Goal: Information Seeking & Learning: Learn about a topic

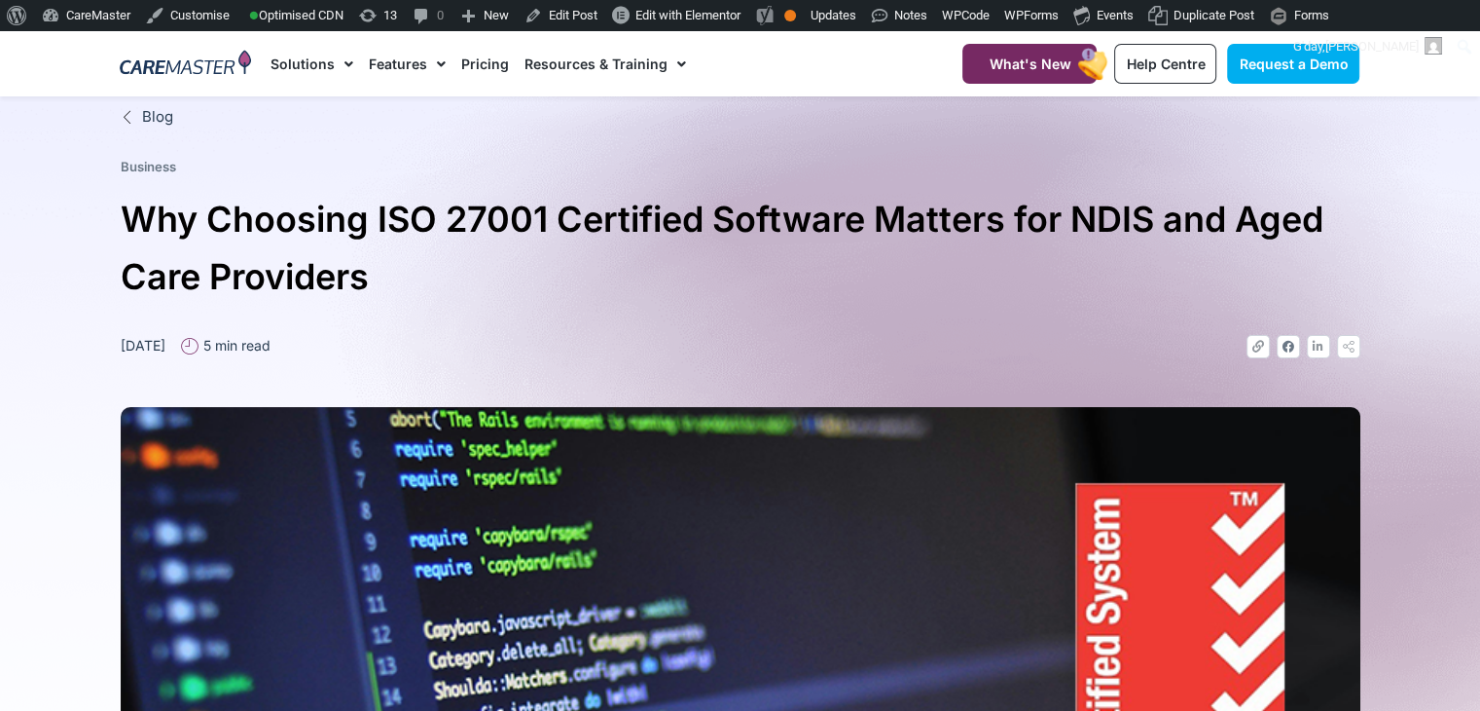
click at [128, 219] on h1 "Why Choosing ISO 27001 Certified Software Matters for NDIS and Aged Care Provid…" at bounding box center [741, 248] width 1240 height 115
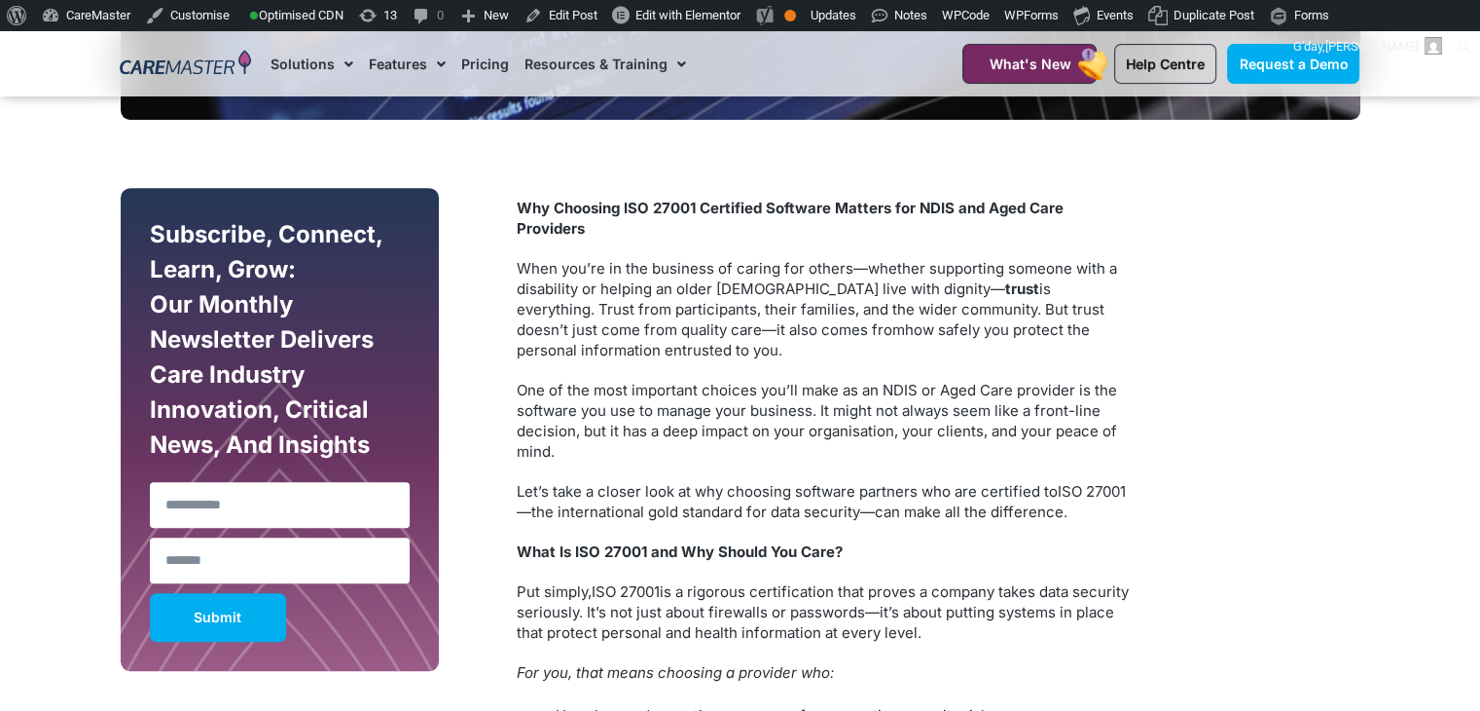
scroll to position [1123, 0]
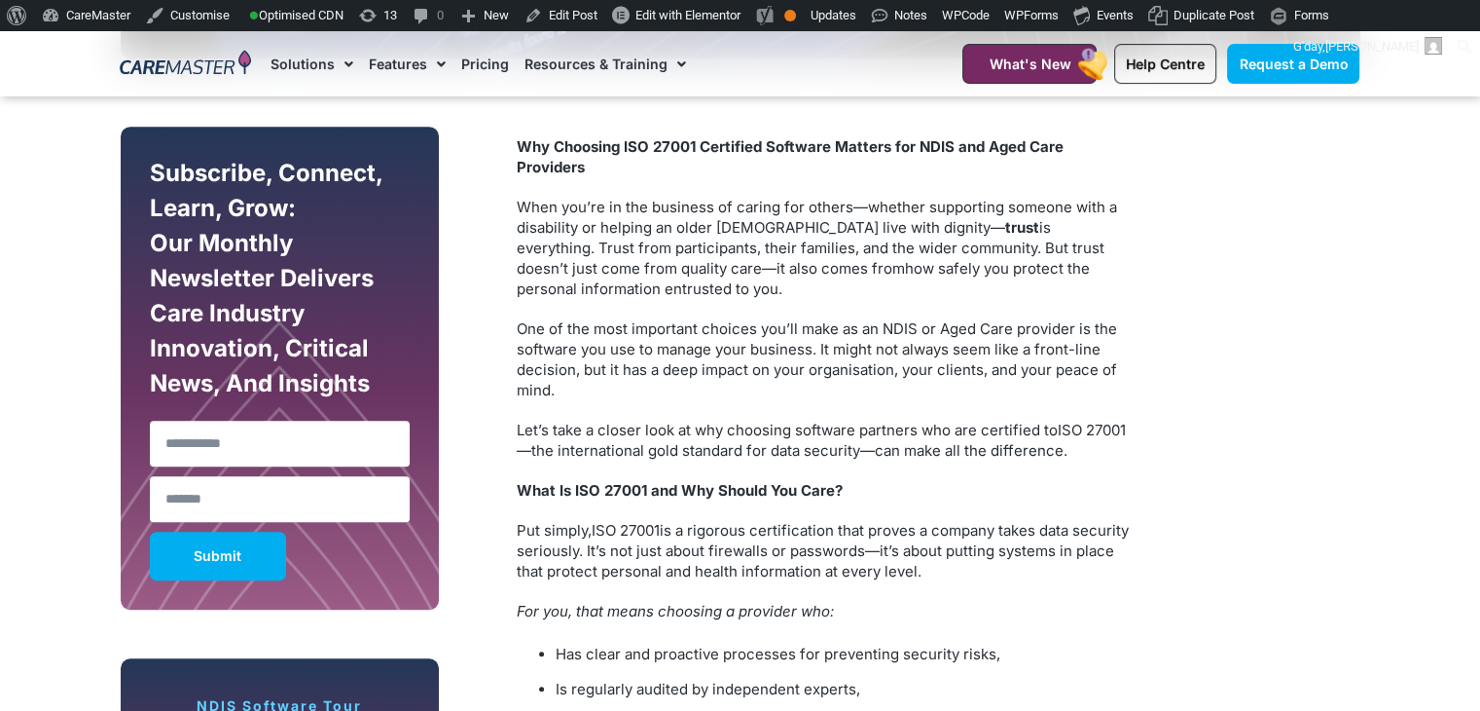
drag, startPoint x: 886, startPoint y: 378, endPoint x: 498, endPoint y: 141, distance: 453.9
copy div "Why Choosing ISO 27001 Certified Software Matters for NDIS and Aged Care Provid…"
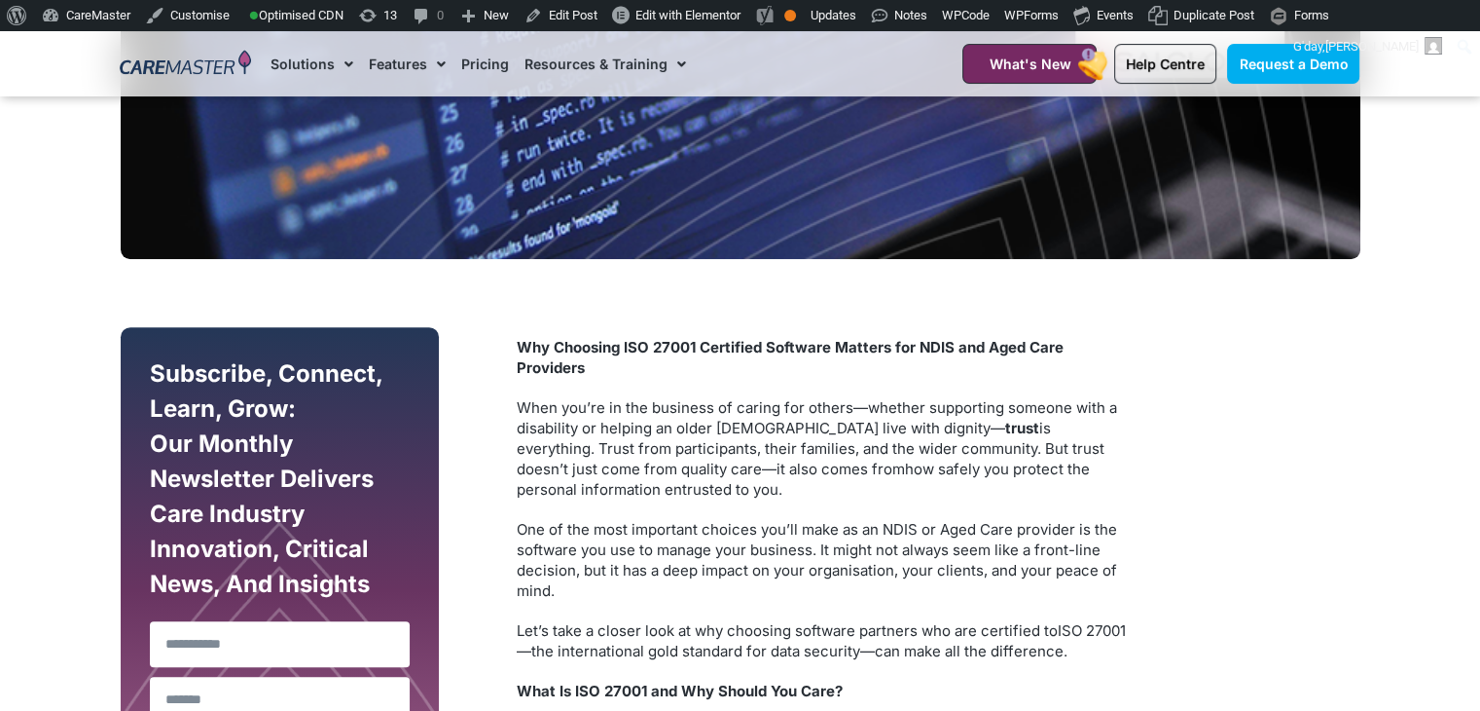
scroll to position [1107, 0]
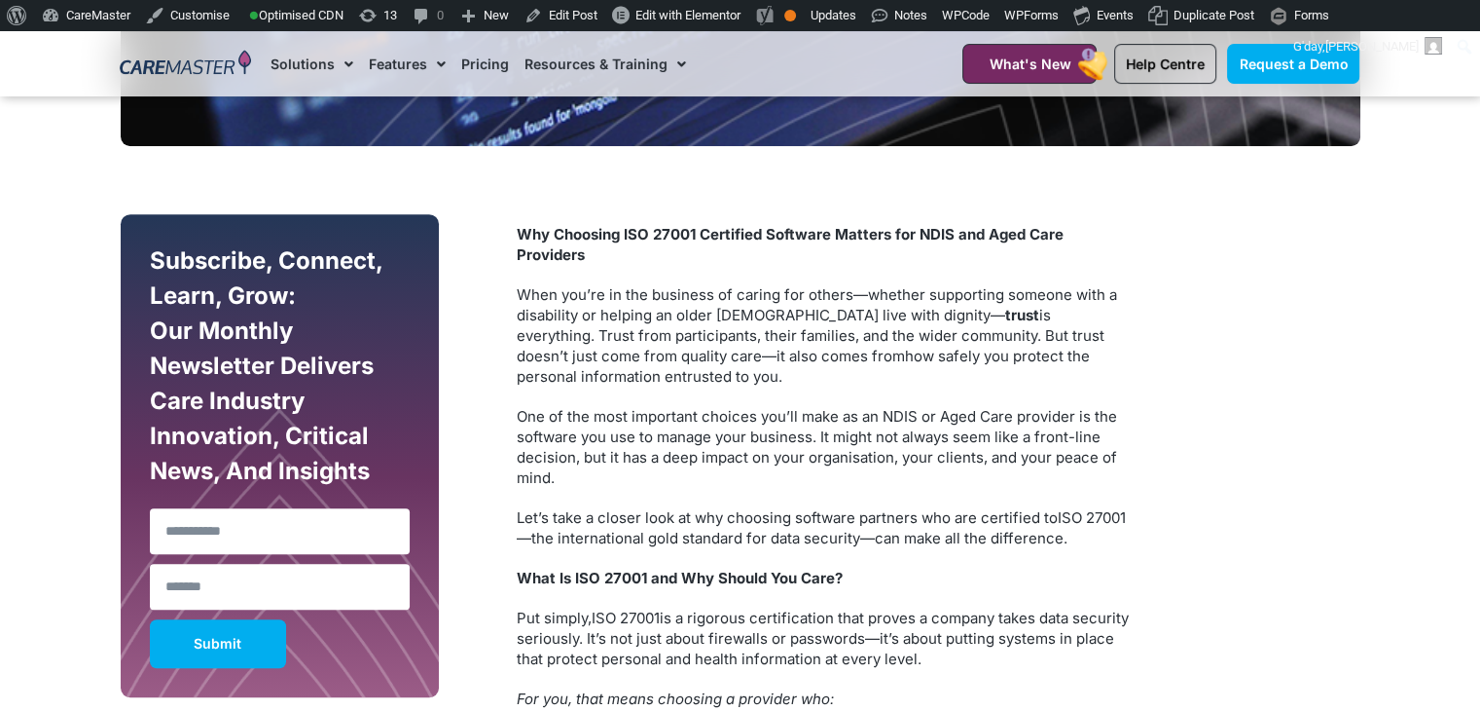
scroll to position [857, 0]
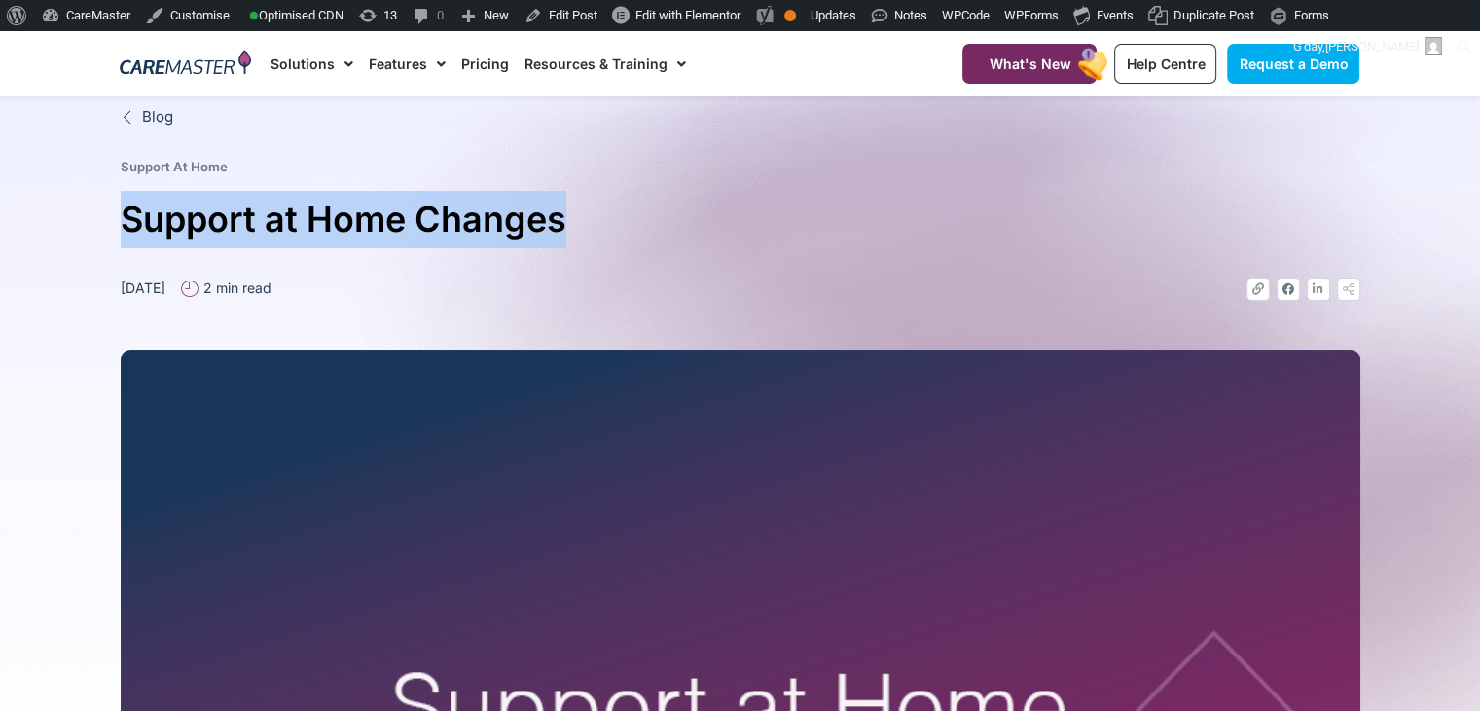
drag, startPoint x: 607, startPoint y: 237, endPoint x: 25, endPoint y: 236, distance: 582.1
click at [25, 236] on section "Blog Support At Home Support at Home Changes April 17, 2025 2 min read Link Fac…" at bounding box center [740, 615] width 1480 height 1038
copy h1 "Support at Home Changes"
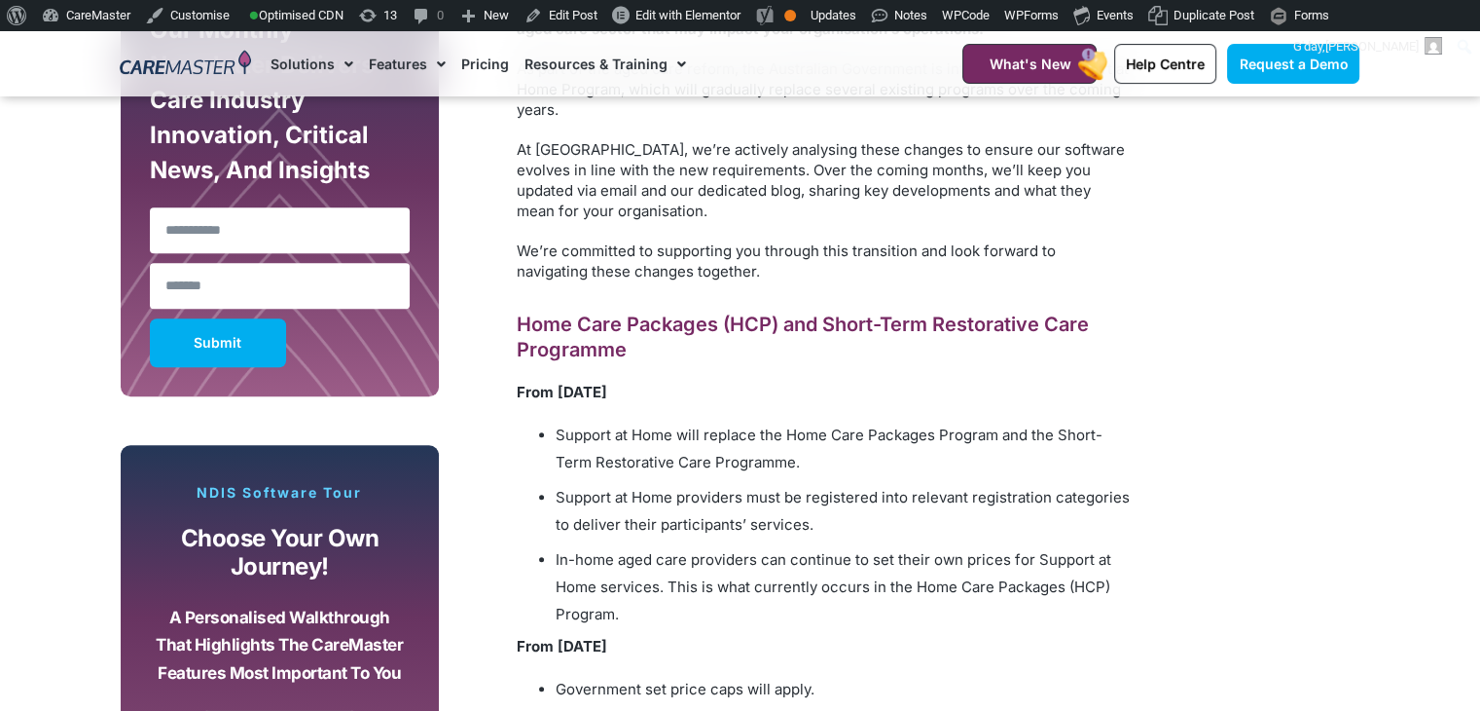
scroll to position [568, 0]
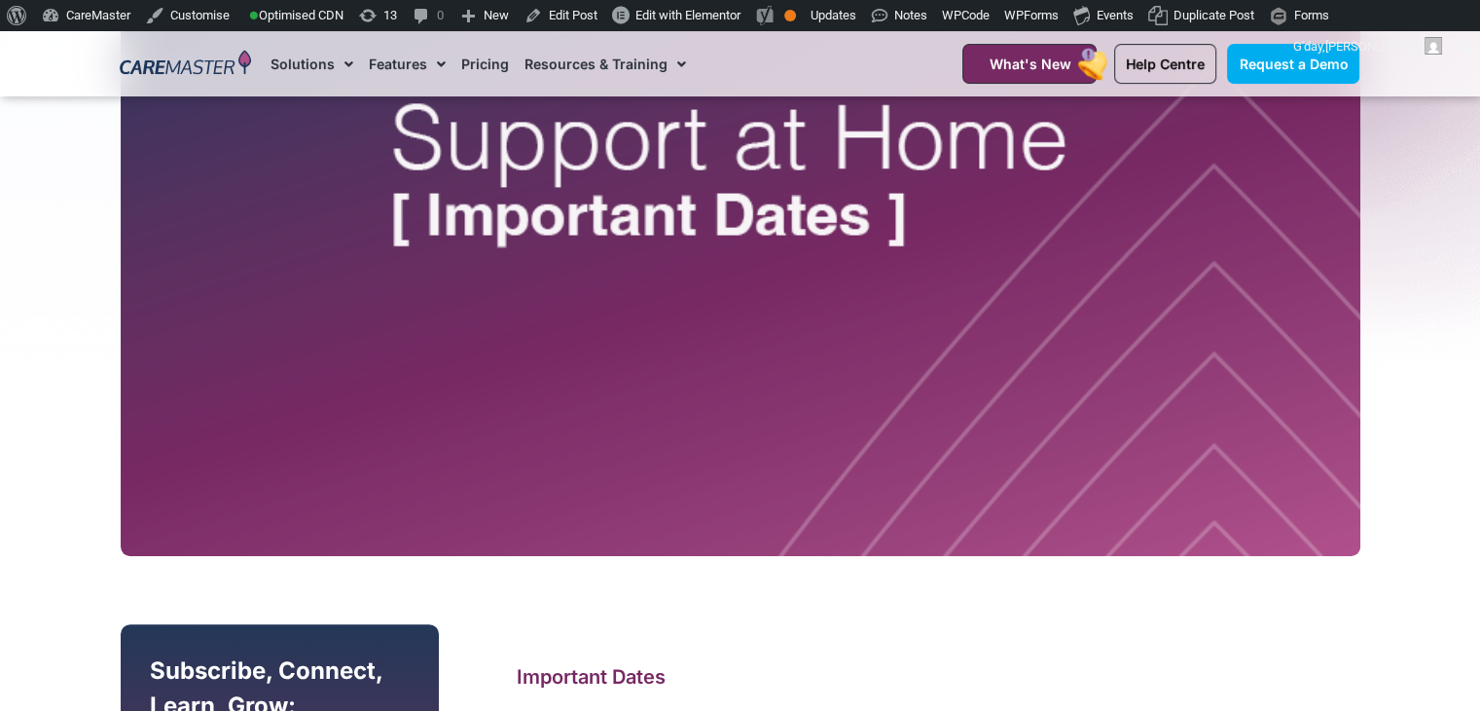
drag, startPoint x: 697, startPoint y: 601, endPoint x: 528, endPoint y: 671, distance: 183.3
copy div "Important Dates We’re reaching out to keep you informed about important upcomin…"
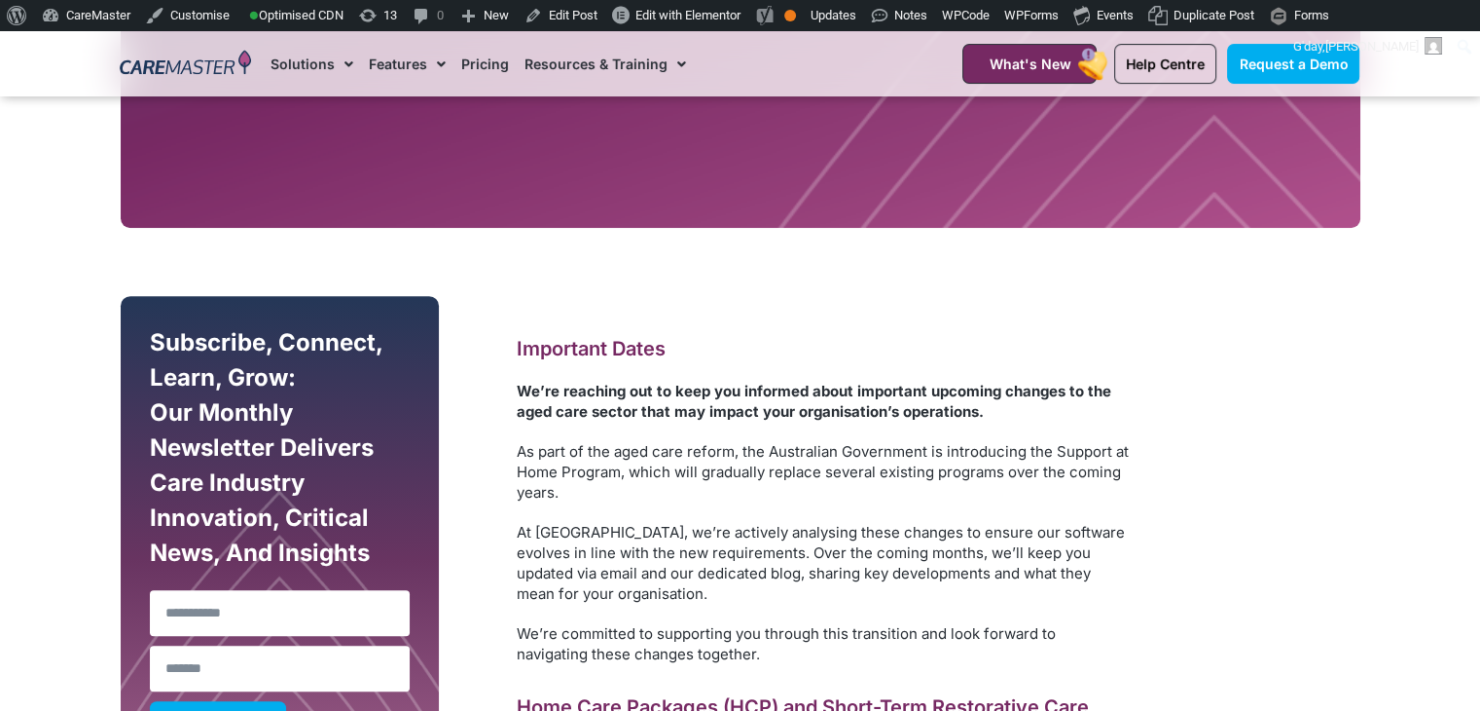
scroll to position [748, 0]
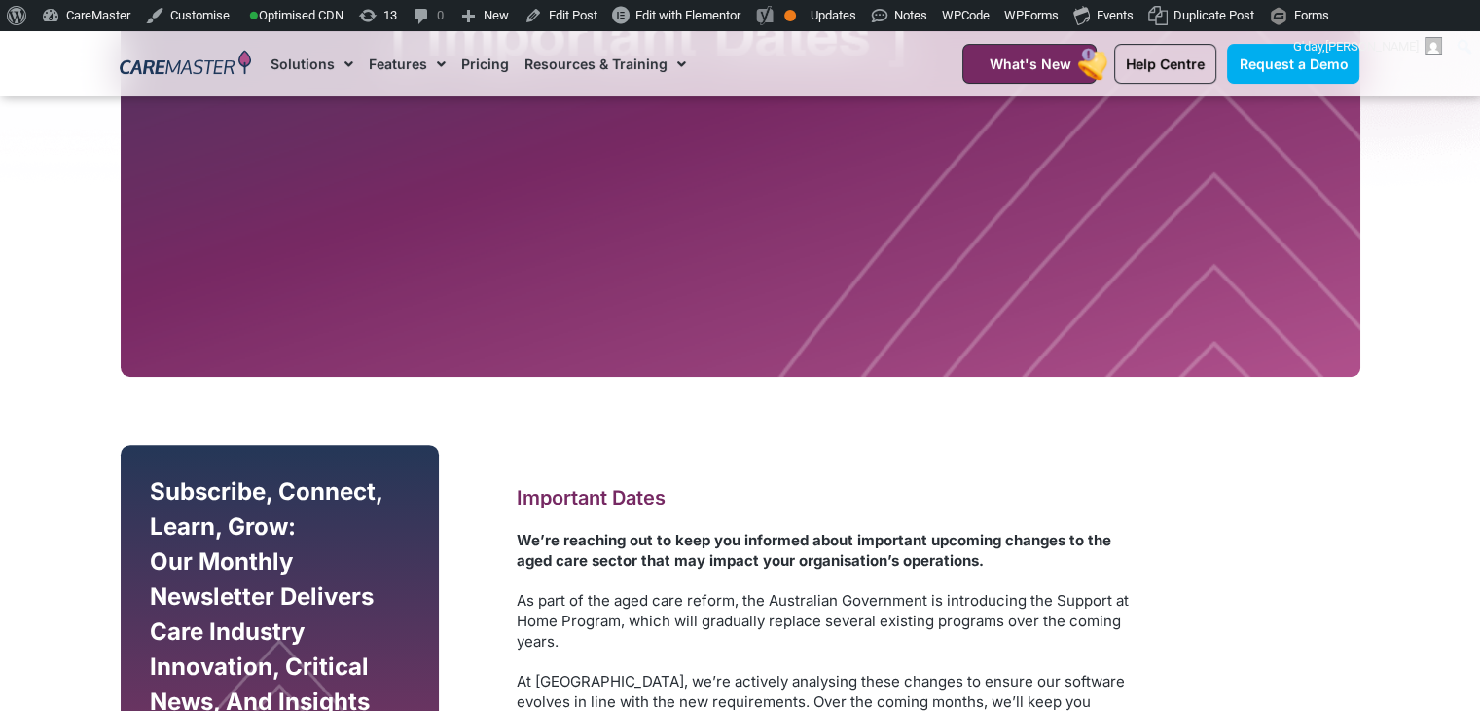
click at [851, 601] on p "As part of the aged care reform, the Australian Government is introducing the S…" at bounding box center [823, 620] width 613 height 61
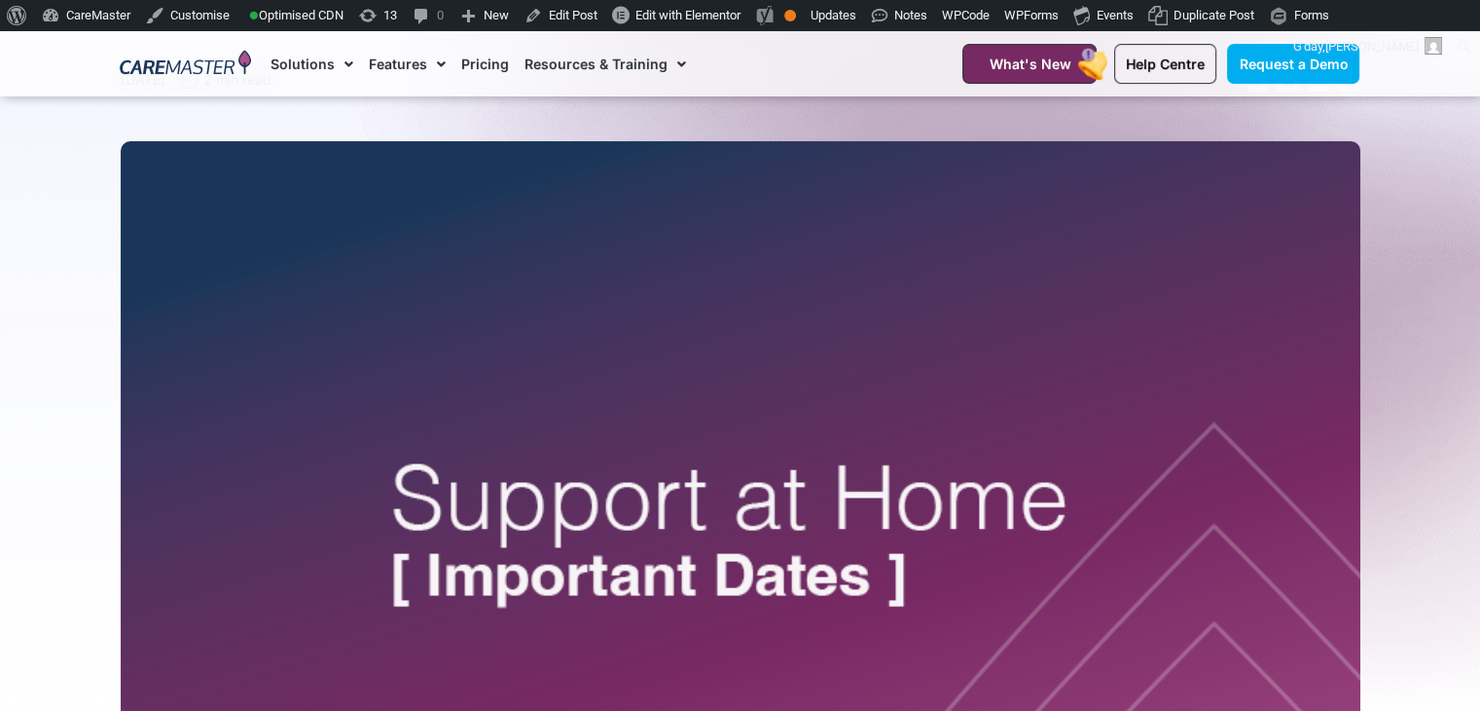
scroll to position [0, 0]
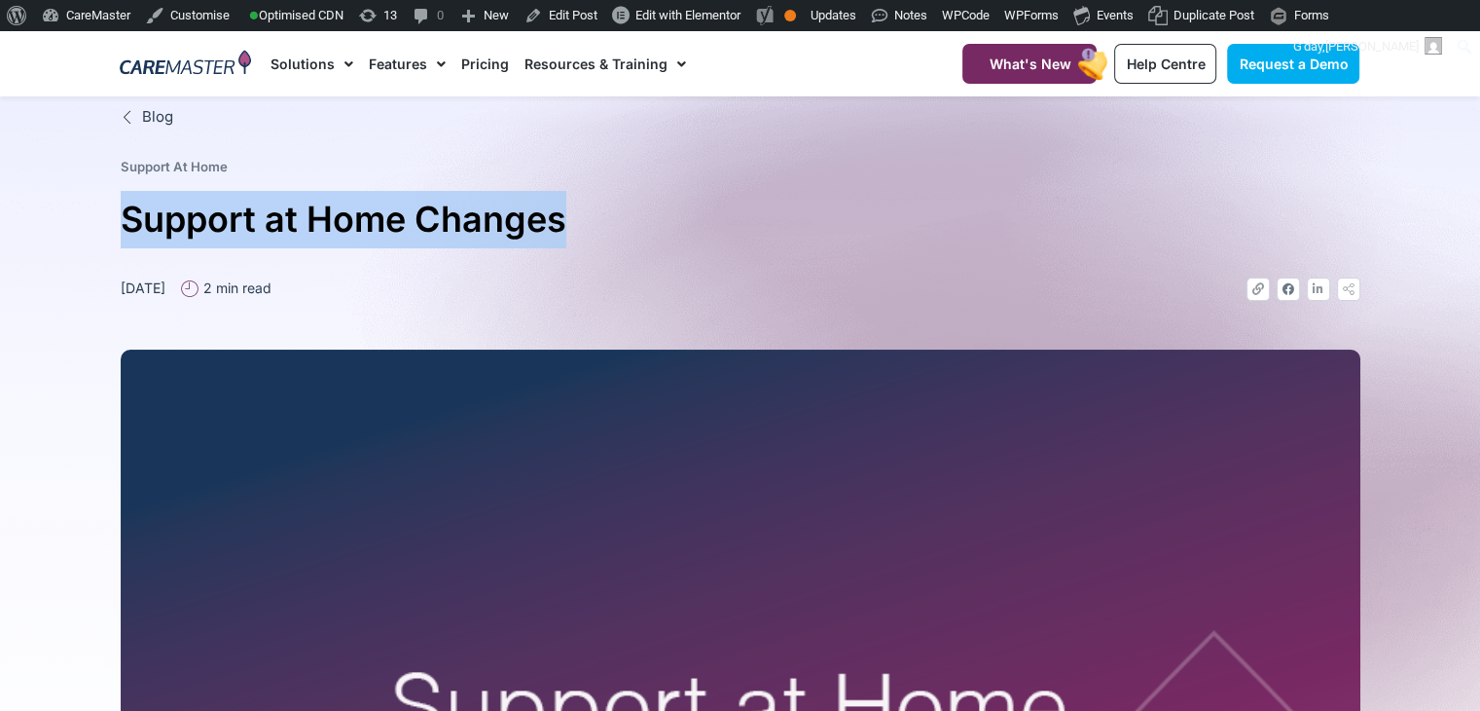
drag, startPoint x: 579, startPoint y: 213, endPoint x: 128, endPoint y: 209, distance: 450.7
click at [128, 209] on h1 "Support at Home Changes" at bounding box center [741, 219] width 1240 height 57
copy h1 "Support at Home Changes"
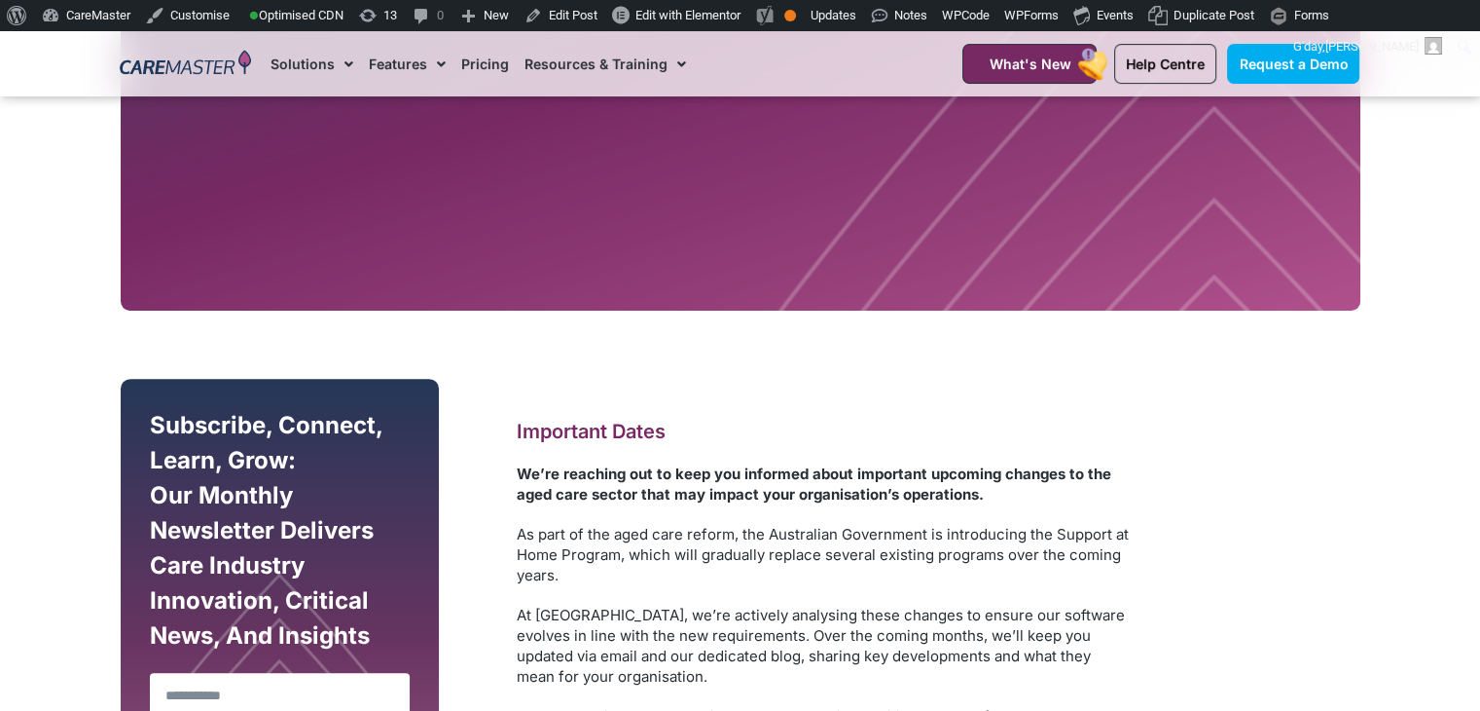
scroll to position [783, 0]
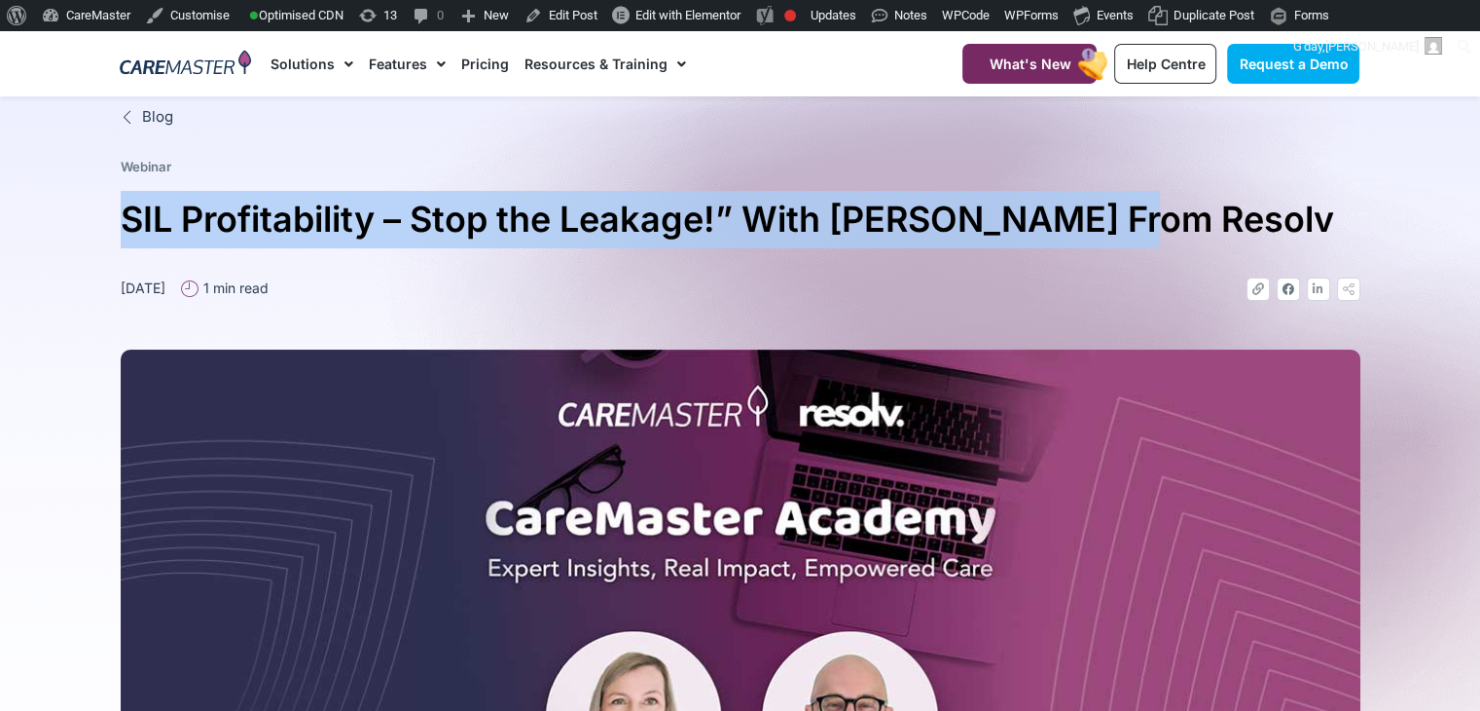
drag, startPoint x: 74, startPoint y: 220, endPoint x: 1142, endPoint y: 232, distance: 1067.8
click at [1142, 232] on section "Blog Webinar SIL Profitability – Stop the Leakage!” With [PERSON_NAME] From Res…" at bounding box center [740, 576] width 1480 height 961
copy h1 "SIL Profitability – Stop the Leakage!” With Josh From Resolv"
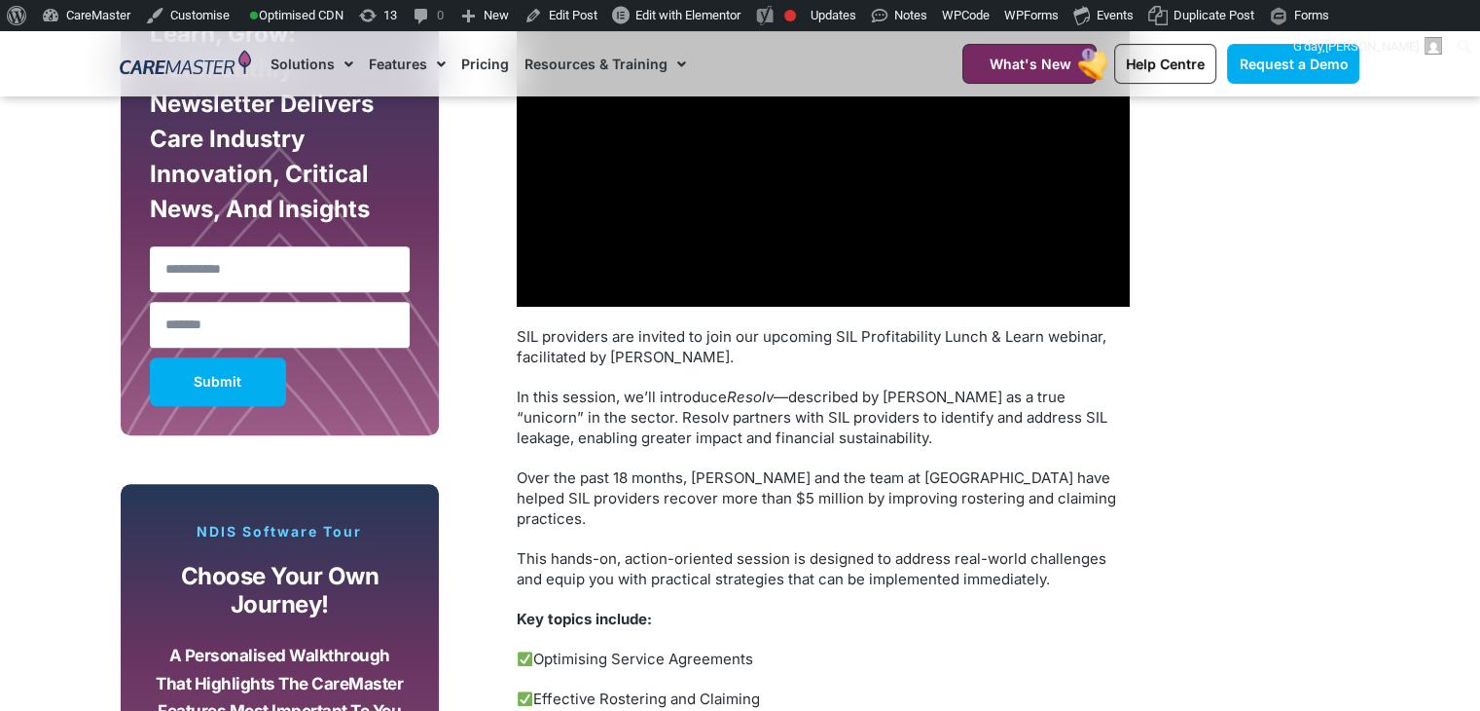
scroll to position [1281, 0]
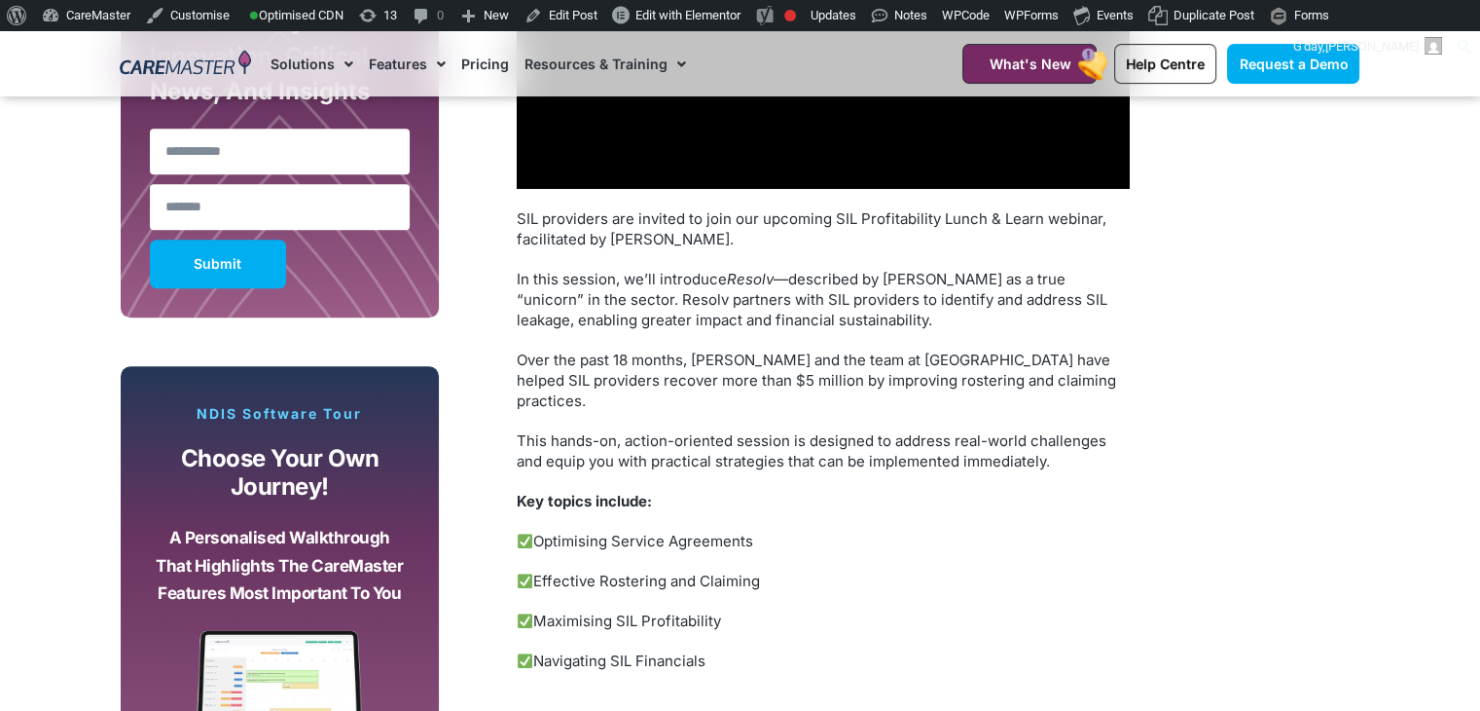
drag, startPoint x: 734, startPoint y: 651, endPoint x: 613, endPoint y: 185, distance: 481.6
click at [57, 274] on section "Subscribe, Connect, Learn, Grow: Our Monthly Newsletter Delivers Care Industry …" at bounding box center [740, 369] width 1480 height 1187
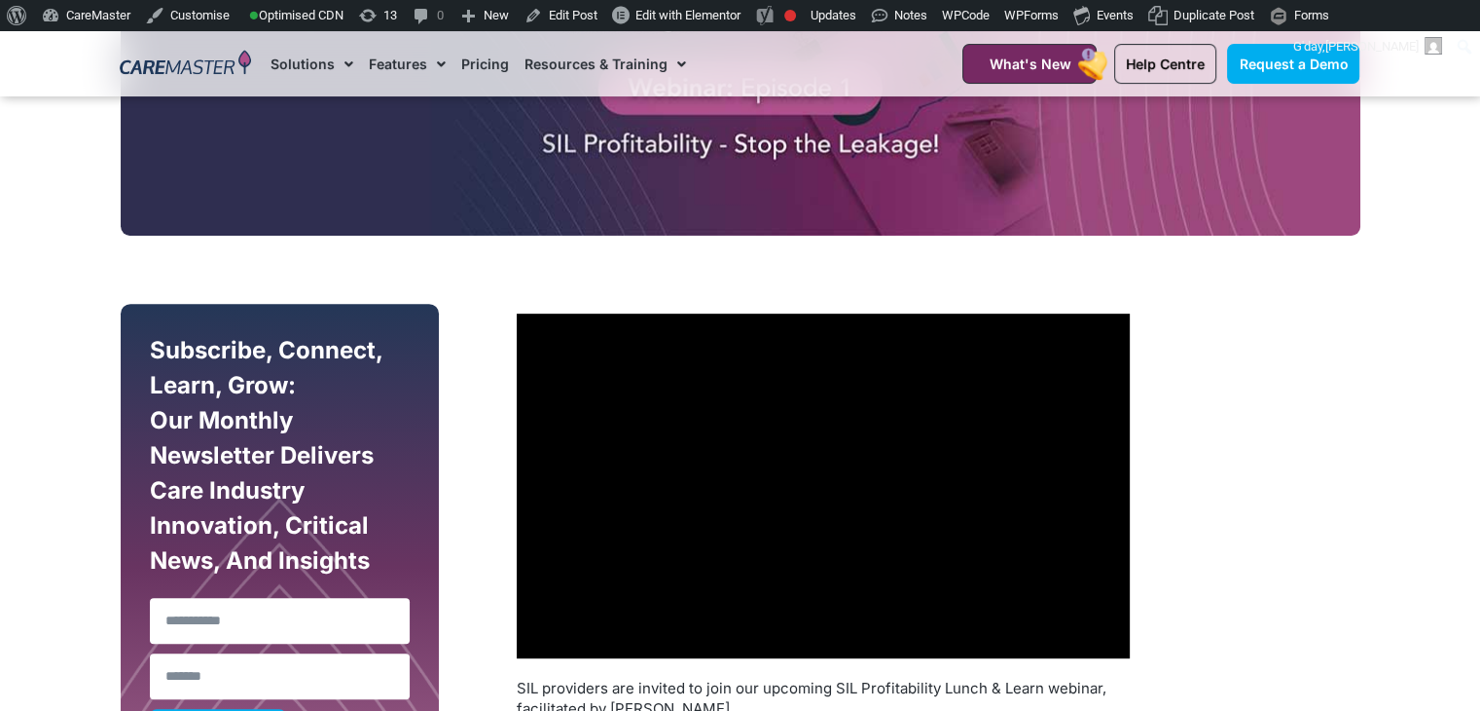
scroll to position [798, 0]
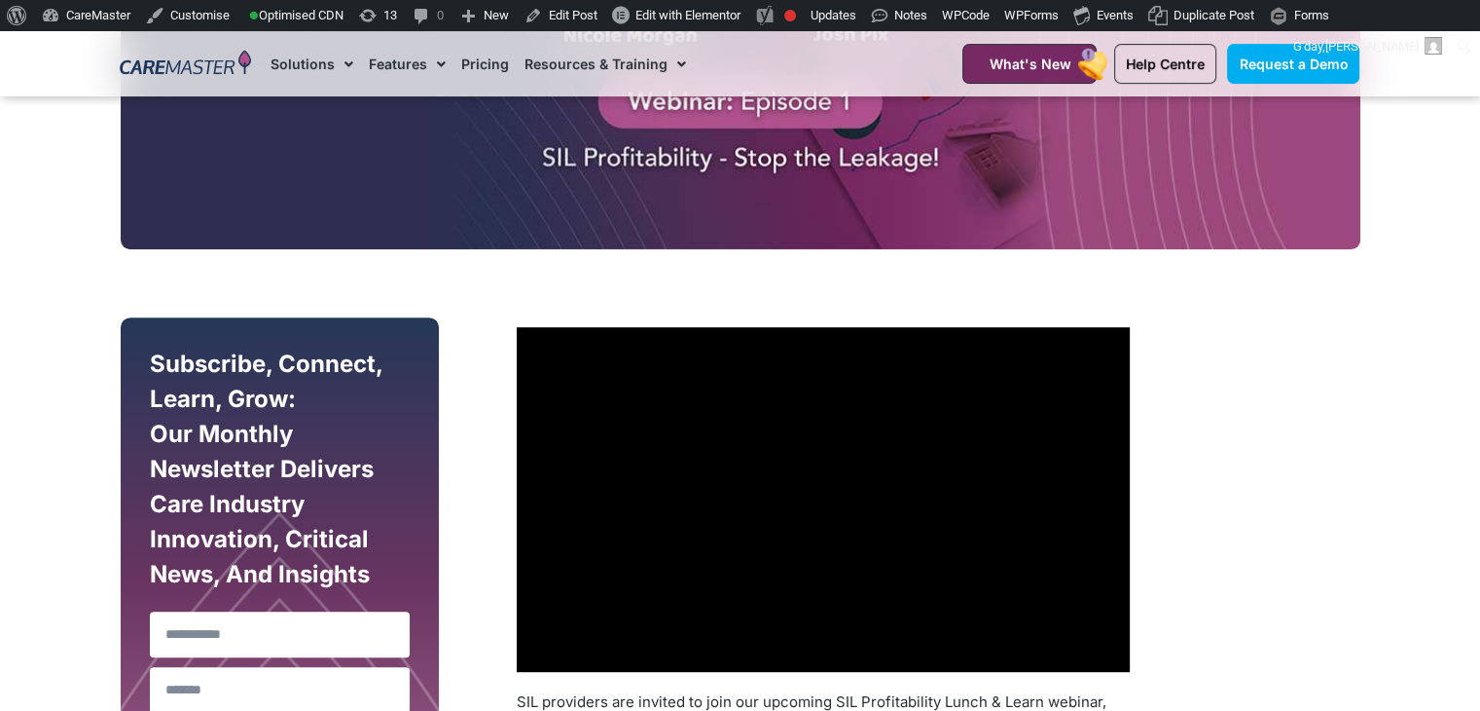
copy div "SIL providers are invited to join our upcoming SIL Profitability Lunch & Learn …"
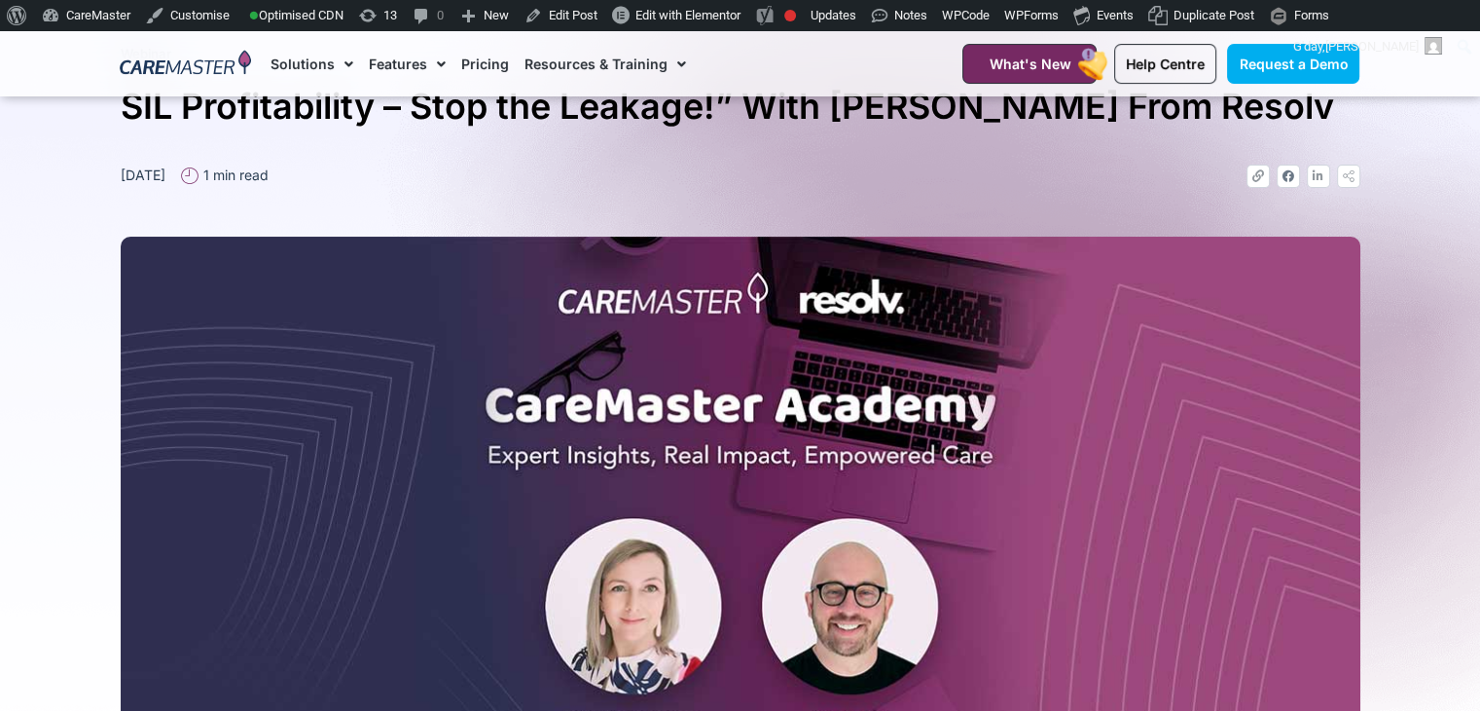
scroll to position [42, 0]
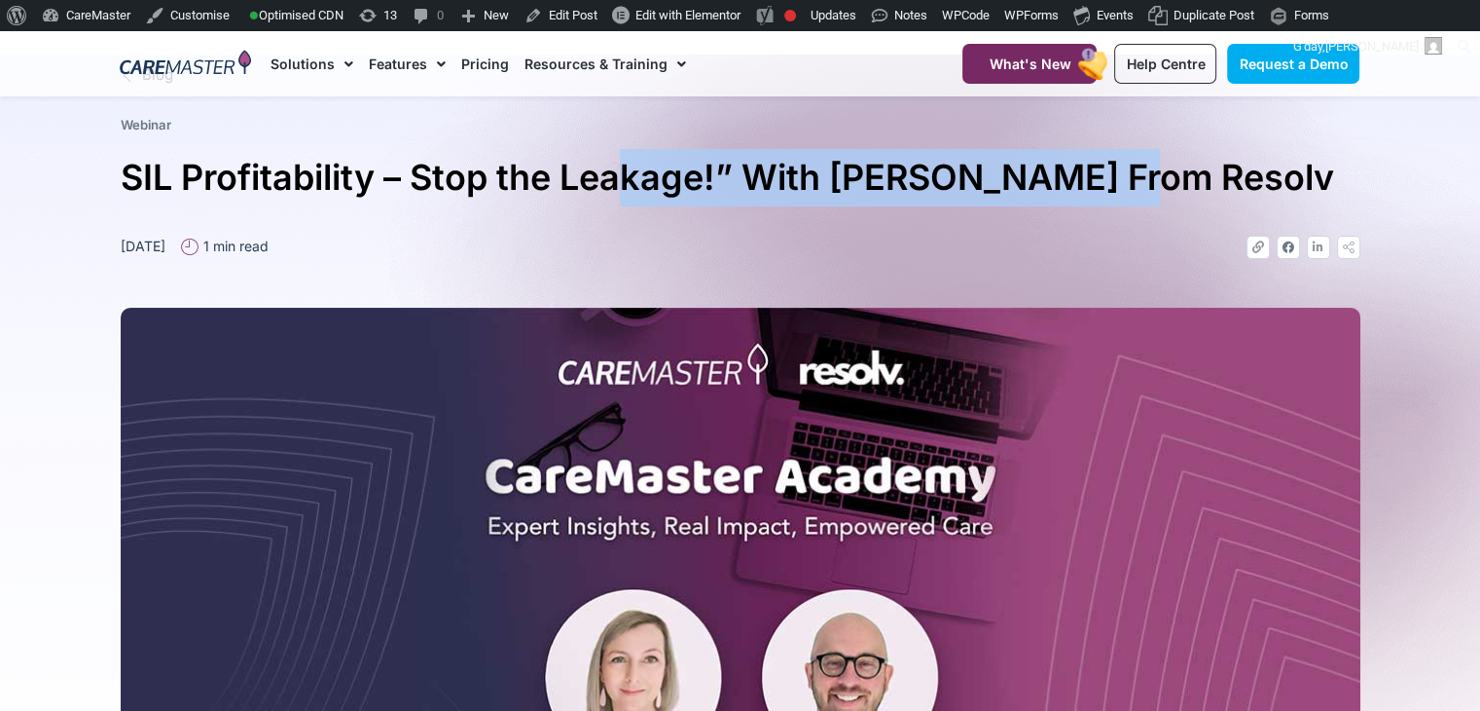
drag, startPoint x: 1172, startPoint y: 179, endPoint x: 622, endPoint y: 193, distance: 550.1
click at [622, 193] on h1 "SIL Profitability – Stop the Leakage!” With Josh From Resolv" at bounding box center [741, 177] width 1240 height 57
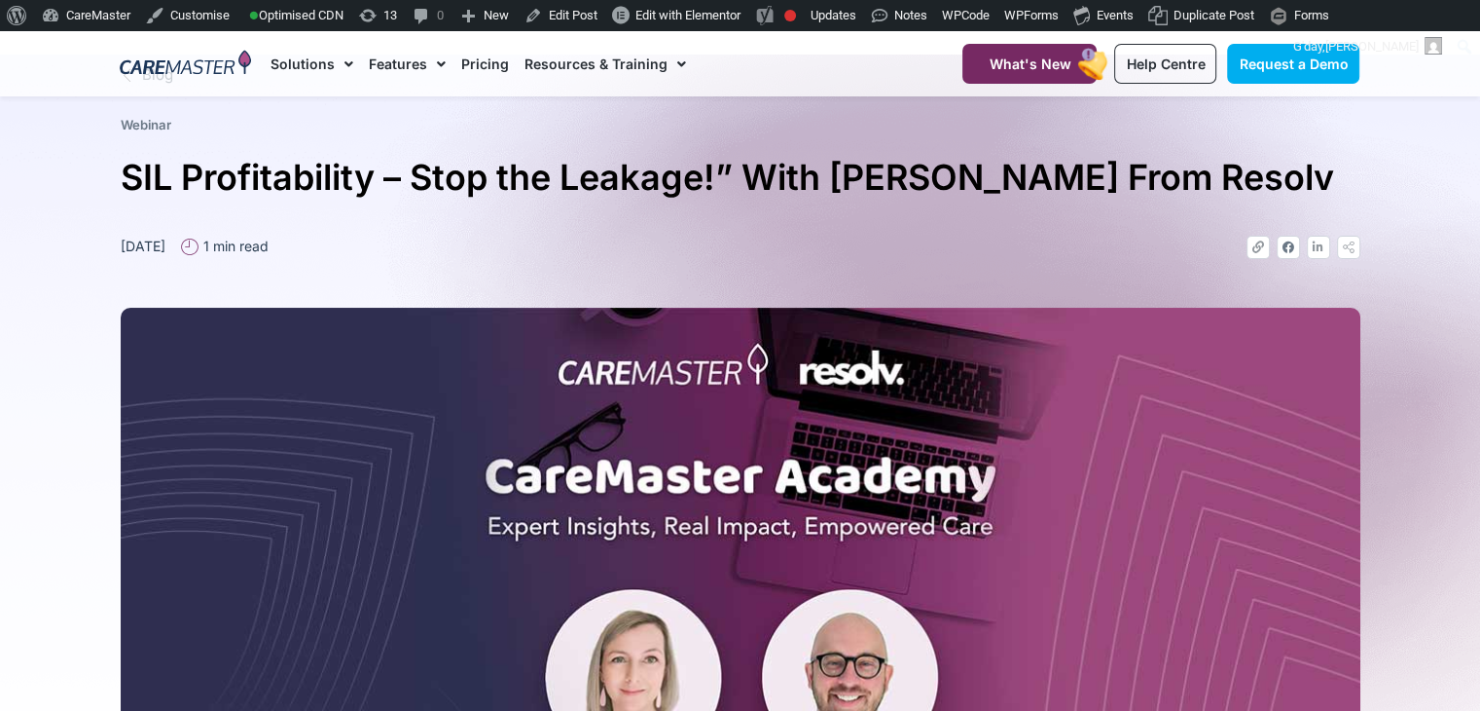
click at [405, 215] on div "Blog Webinar SIL Profitability – Stop the Leakage!” With Josh From Resolv April…" at bounding box center [741, 535] width 1260 height 961
drag, startPoint x: 399, startPoint y: 238, endPoint x: 35, endPoint y: 270, distance: 365.4
click at [35, 270] on section "Blog Webinar SIL Profitability – Stop the Leakage!” With Josh From Resolv April…" at bounding box center [740, 535] width 1480 height 961
click at [302, 232] on div "Blog Webinar SIL Profitability – Stop the Leakage!” With Josh From Resolv April…" at bounding box center [741, 535] width 1260 height 961
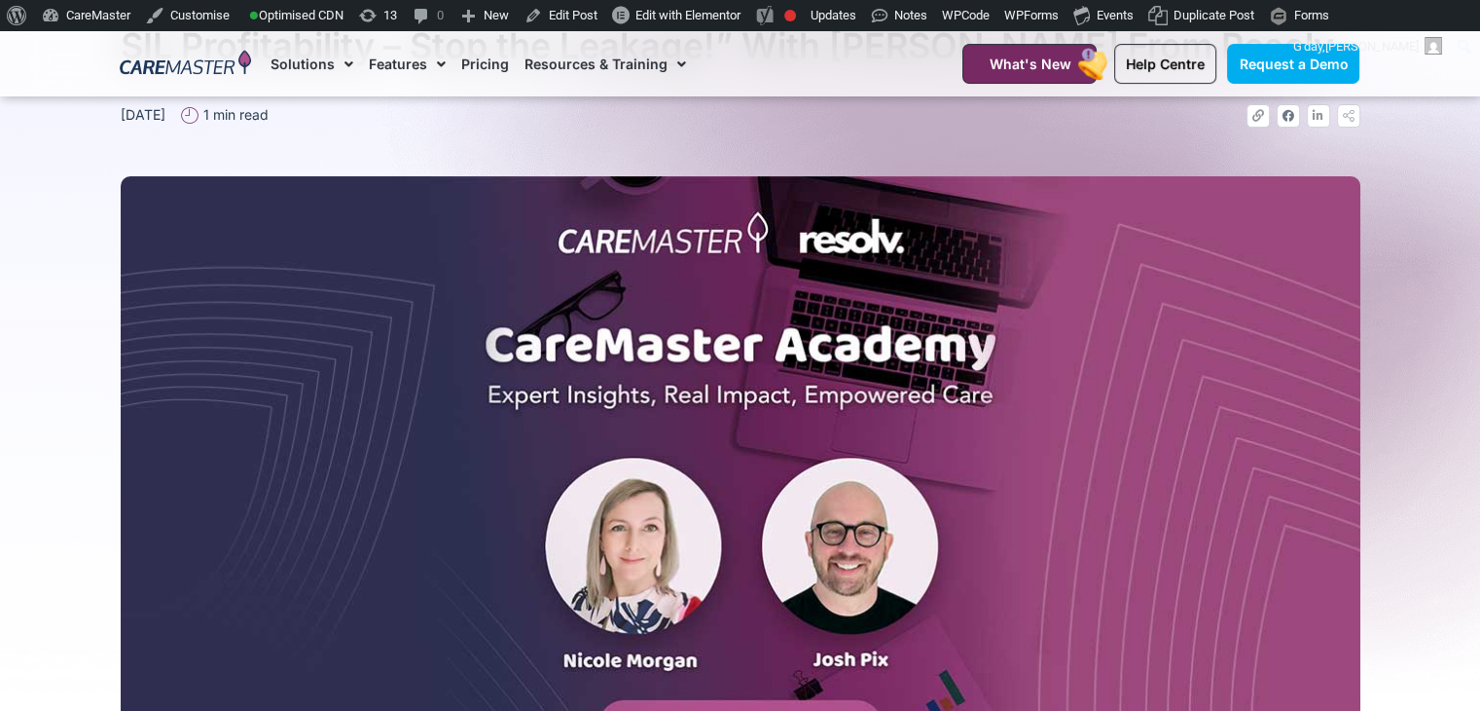
scroll to position [0, 0]
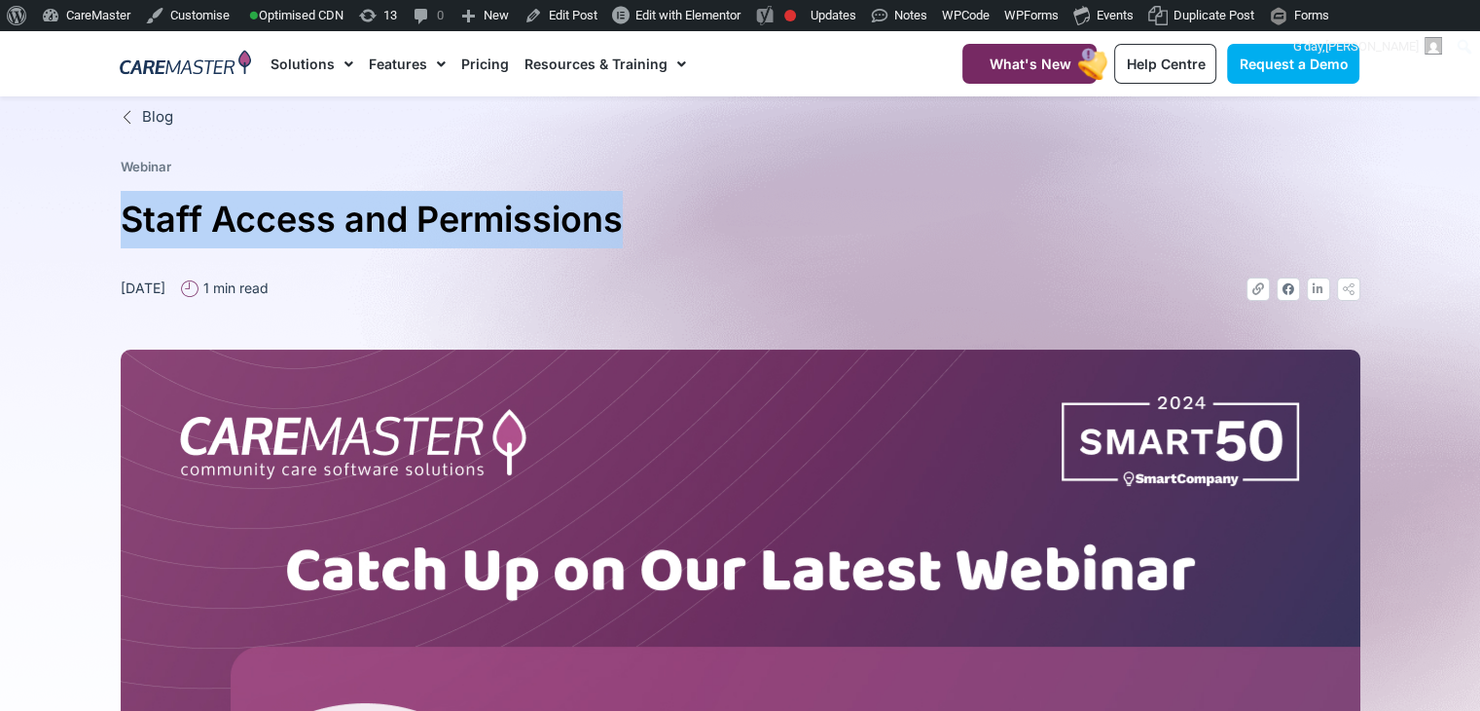
drag, startPoint x: 641, startPoint y: 231, endPoint x: 90, endPoint y: 223, distance: 552.0
click at [90, 223] on section "Blog Webinar Staff Access and Permissions [DATE] 1 min read Link Facebook Linke…" at bounding box center [740, 615] width 1480 height 1038
copy h1 "Staff Access and Permissions"
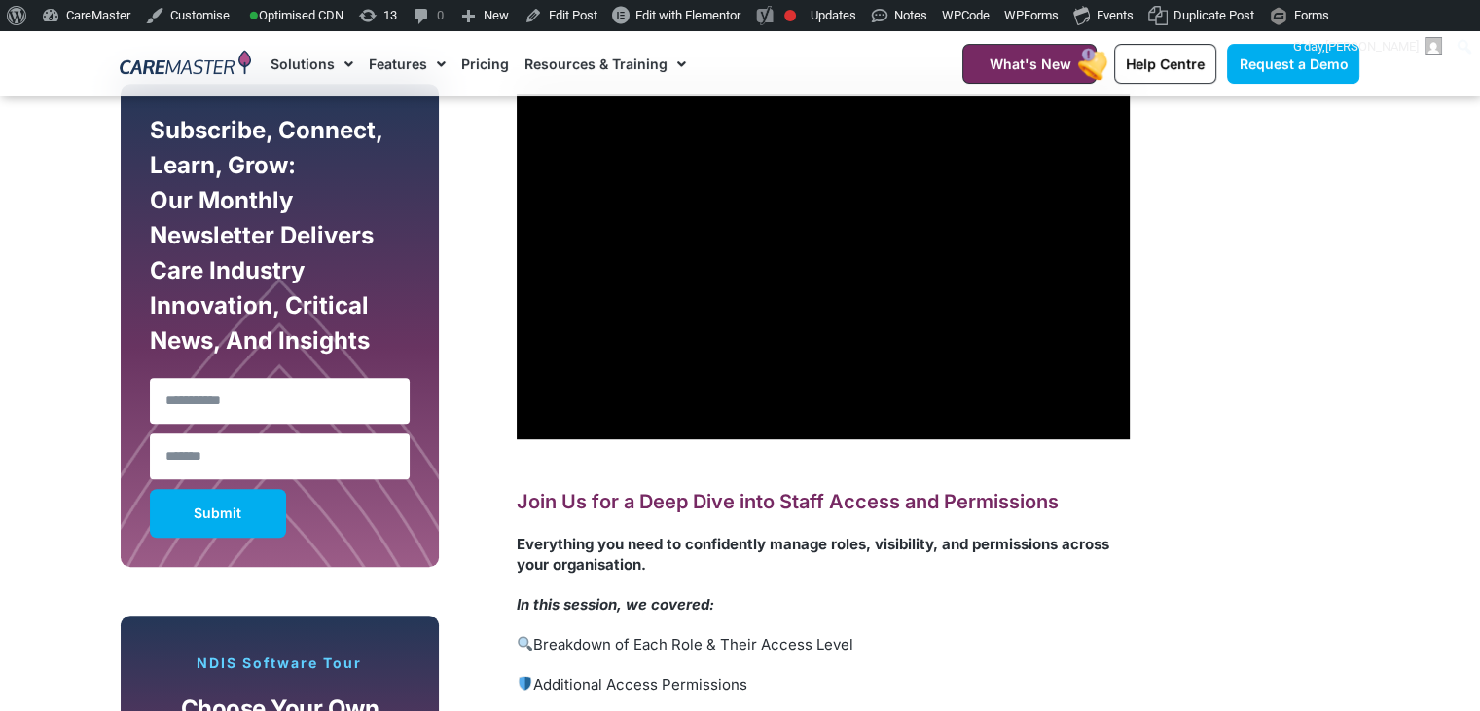
scroll to position [1339, 0]
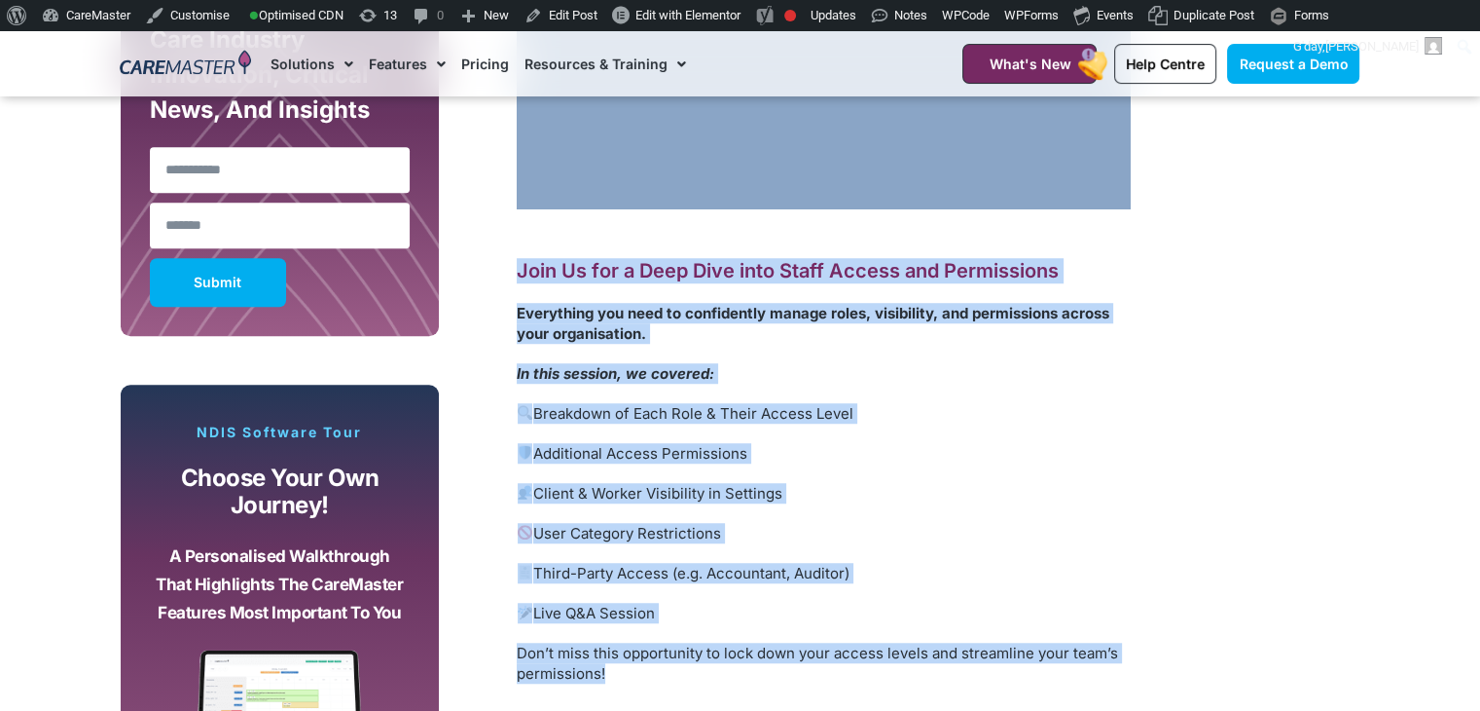
drag, startPoint x: 616, startPoint y: 682, endPoint x: 506, endPoint y: 151, distance: 542.7
click at [506, 151] on div "Join Us for a Deep Dive into Staff Access and Permissions Everything you need t…" at bounding box center [799, 412] width 701 height 1138
copy div "Join Us for a Deep Dive into Staff Access and Permissions Everything you need t…"
click at [1075, 445] on p "Additional Access Permissions" at bounding box center [823, 453] width 613 height 20
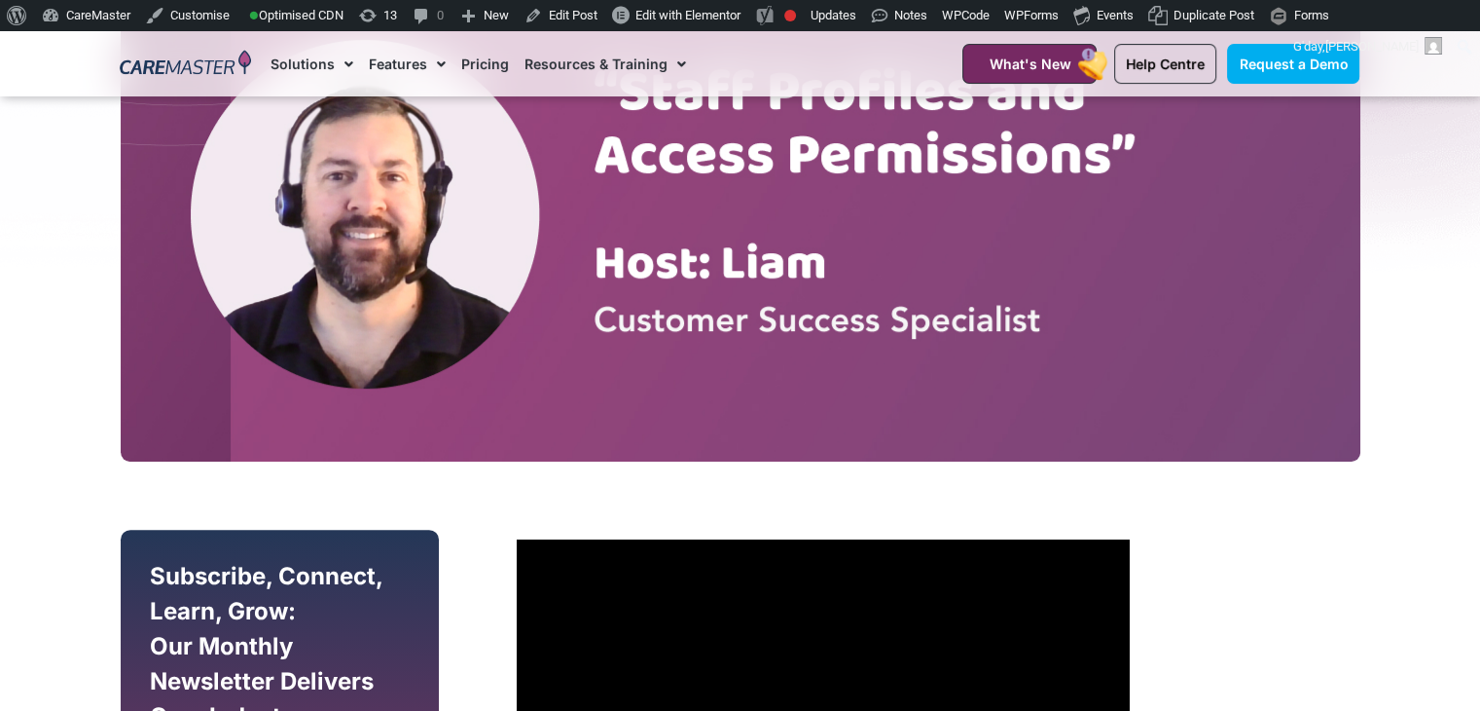
scroll to position [629, 0]
